Goal: Transaction & Acquisition: Purchase product/service

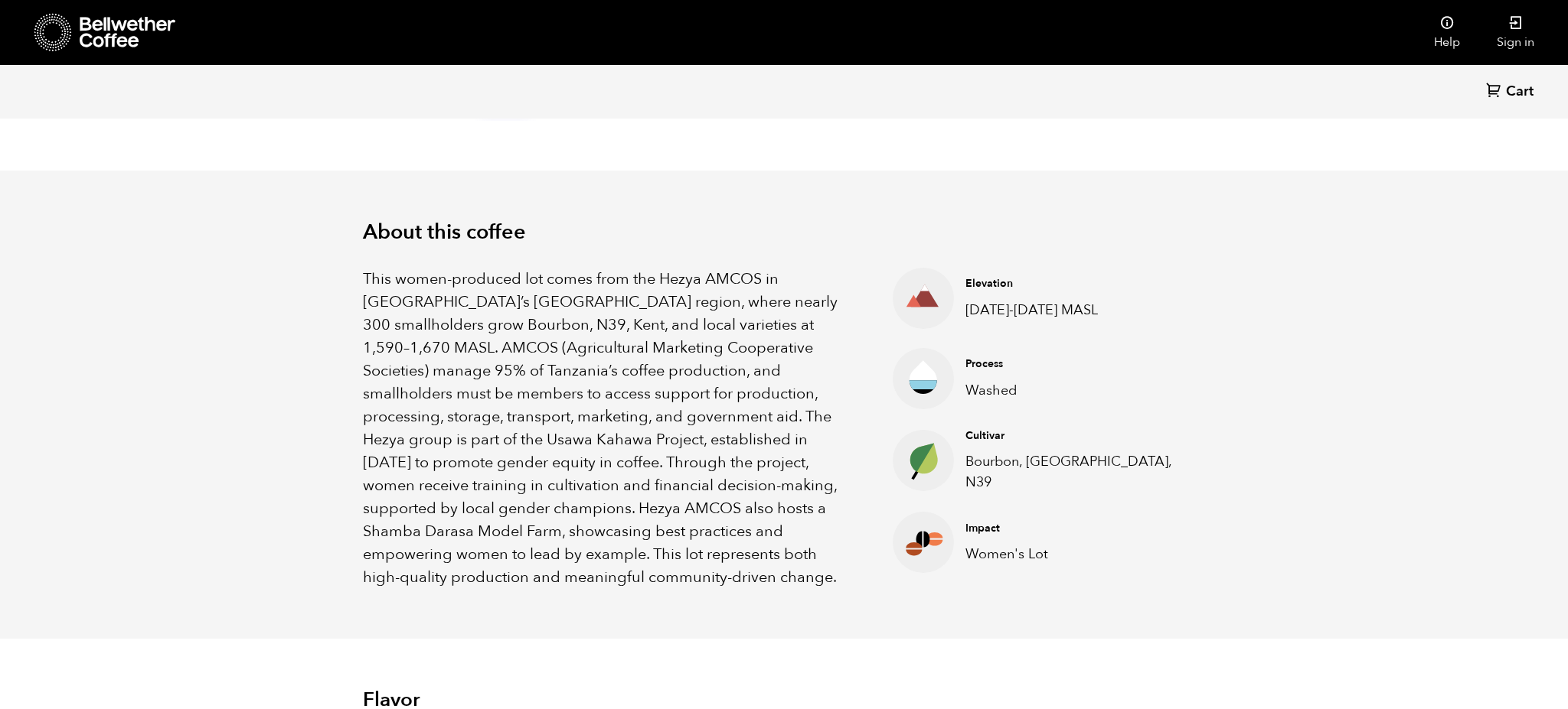
scroll to position [391, 0]
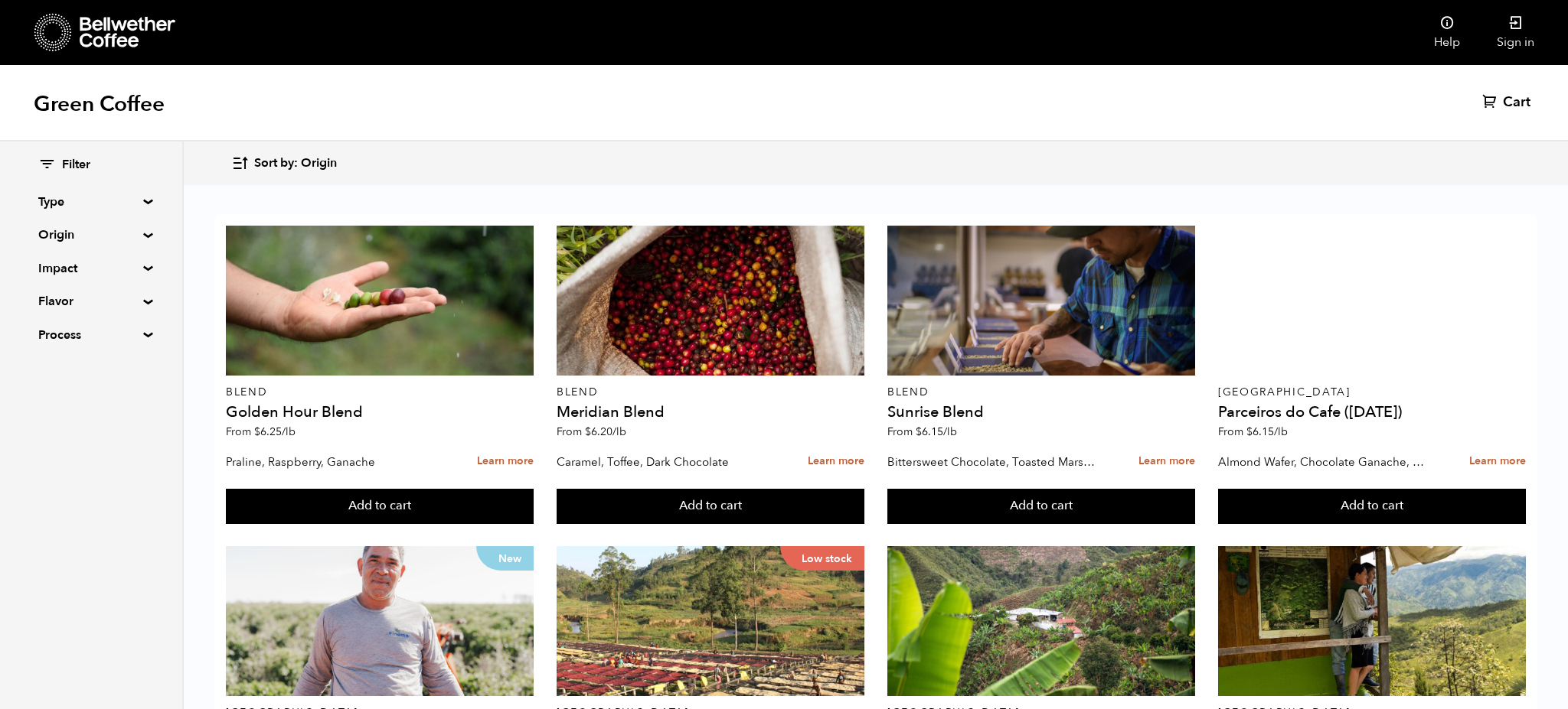
scroll to position [646, 0]
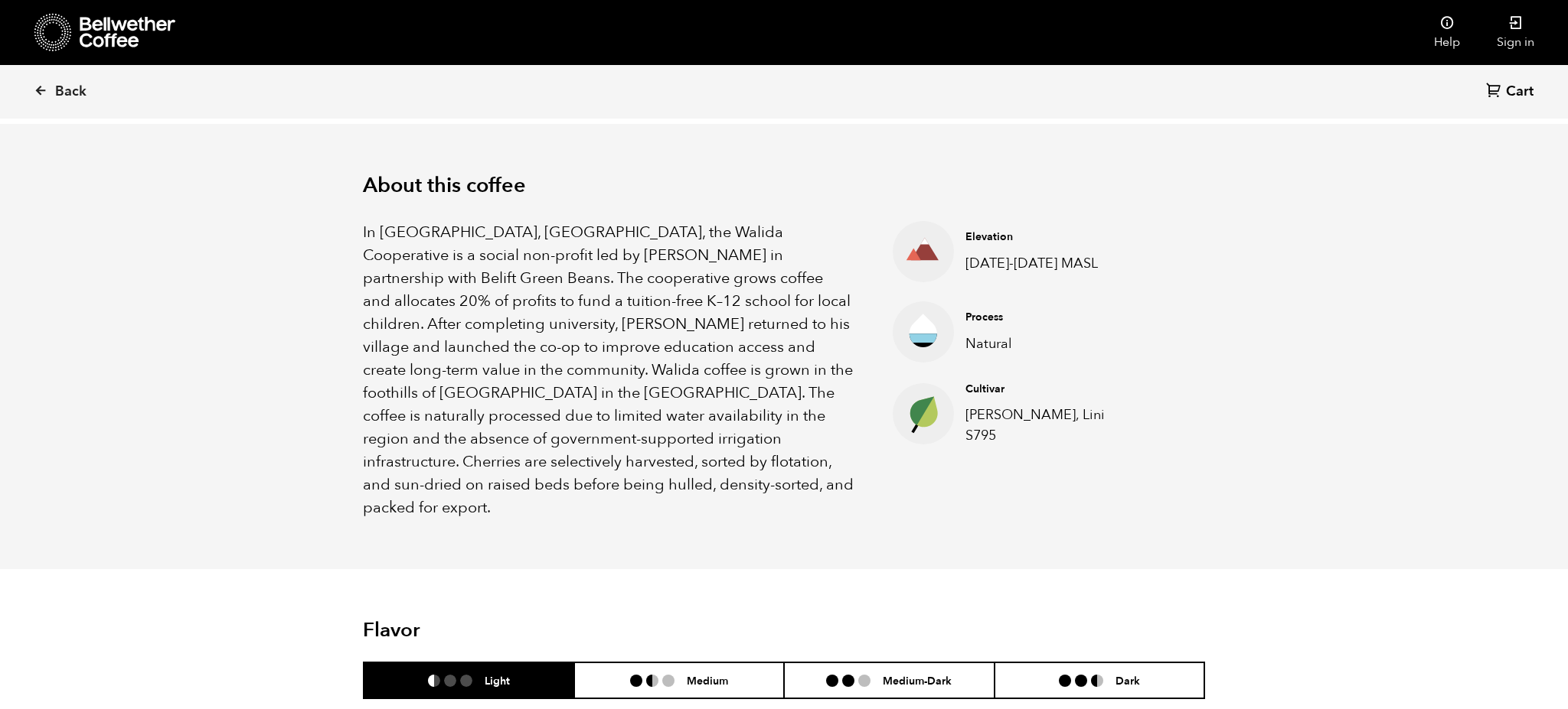
scroll to position [435, 0]
